Goal: Task Accomplishment & Management: Use online tool/utility

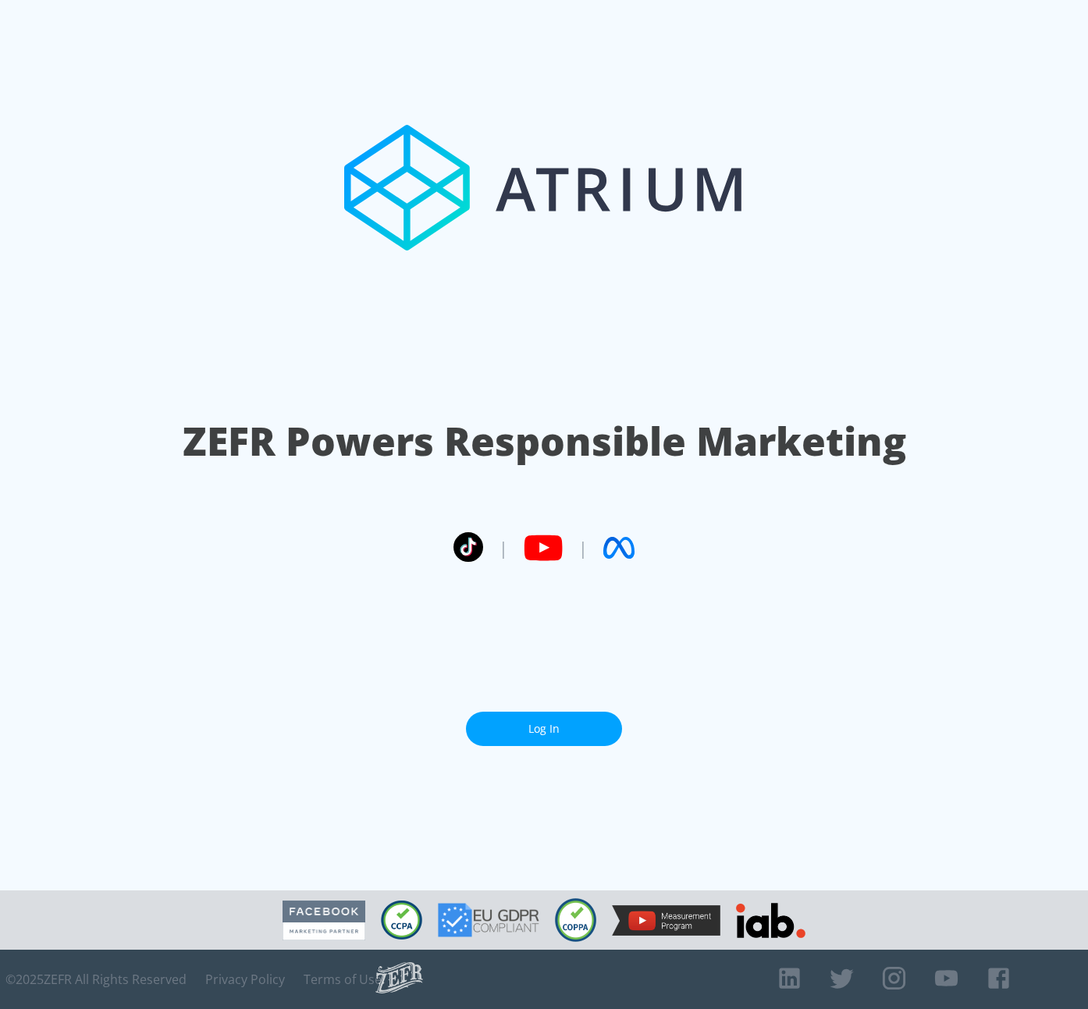
click at [532, 713] on link "Log In" at bounding box center [544, 729] width 156 height 35
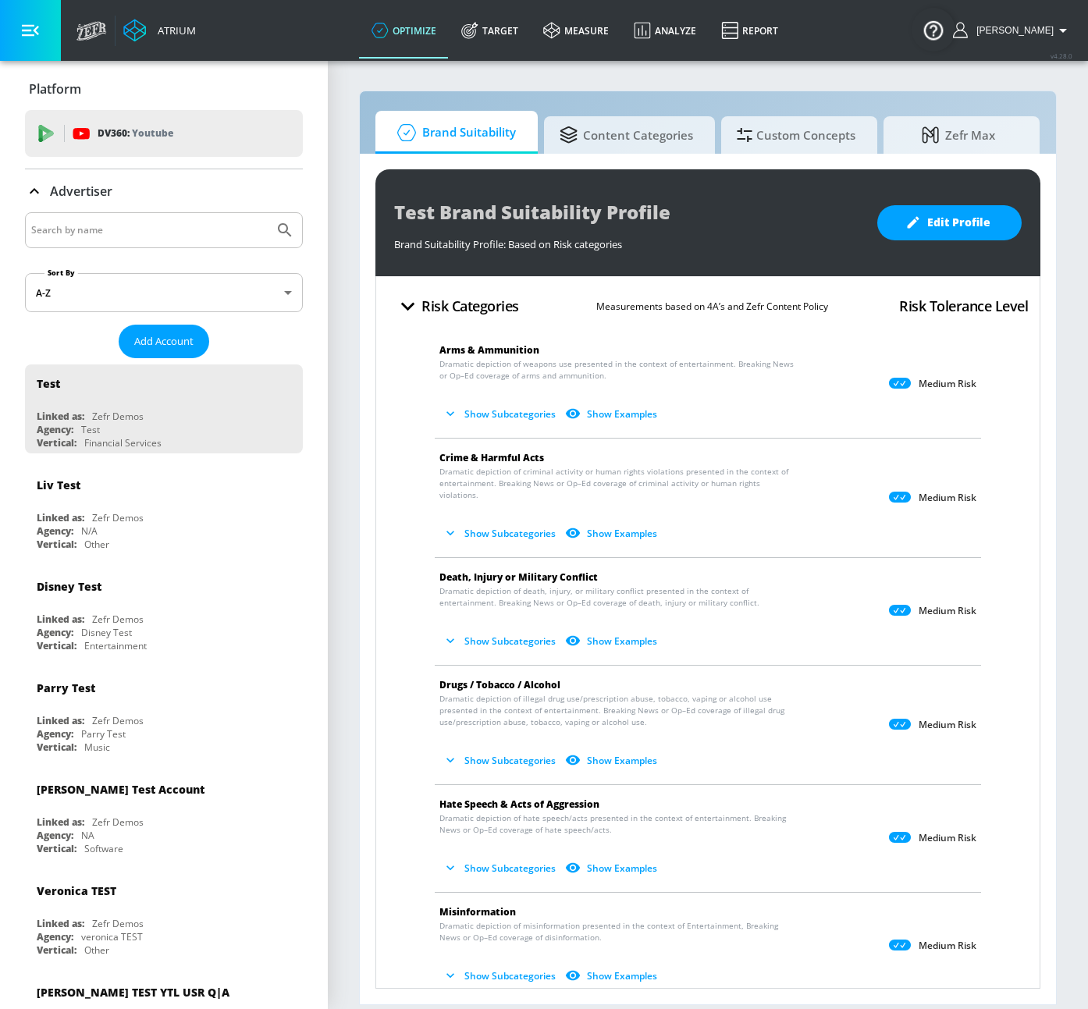
click at [131, 215] on div at bounding box center [164, 230] width 278 height 36
click at [132, 226] on input "Search by name" at bounding box center [149, 230] width 237 height 20
